Goal: Go to known website: Access a specific website the user already knows

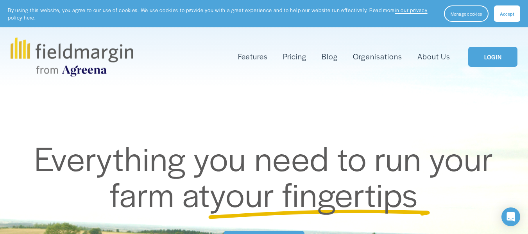
drag, startPoint x: 0, startPoint y: 0, endPoint x: 487, endPoint y: 63, distance: 490.9
click at [487, 63] on link "LOGIN" at bounding box center [492, 57] width 49 height 20
